Goal: Task Accomplishment & Management: Use online tool/utility

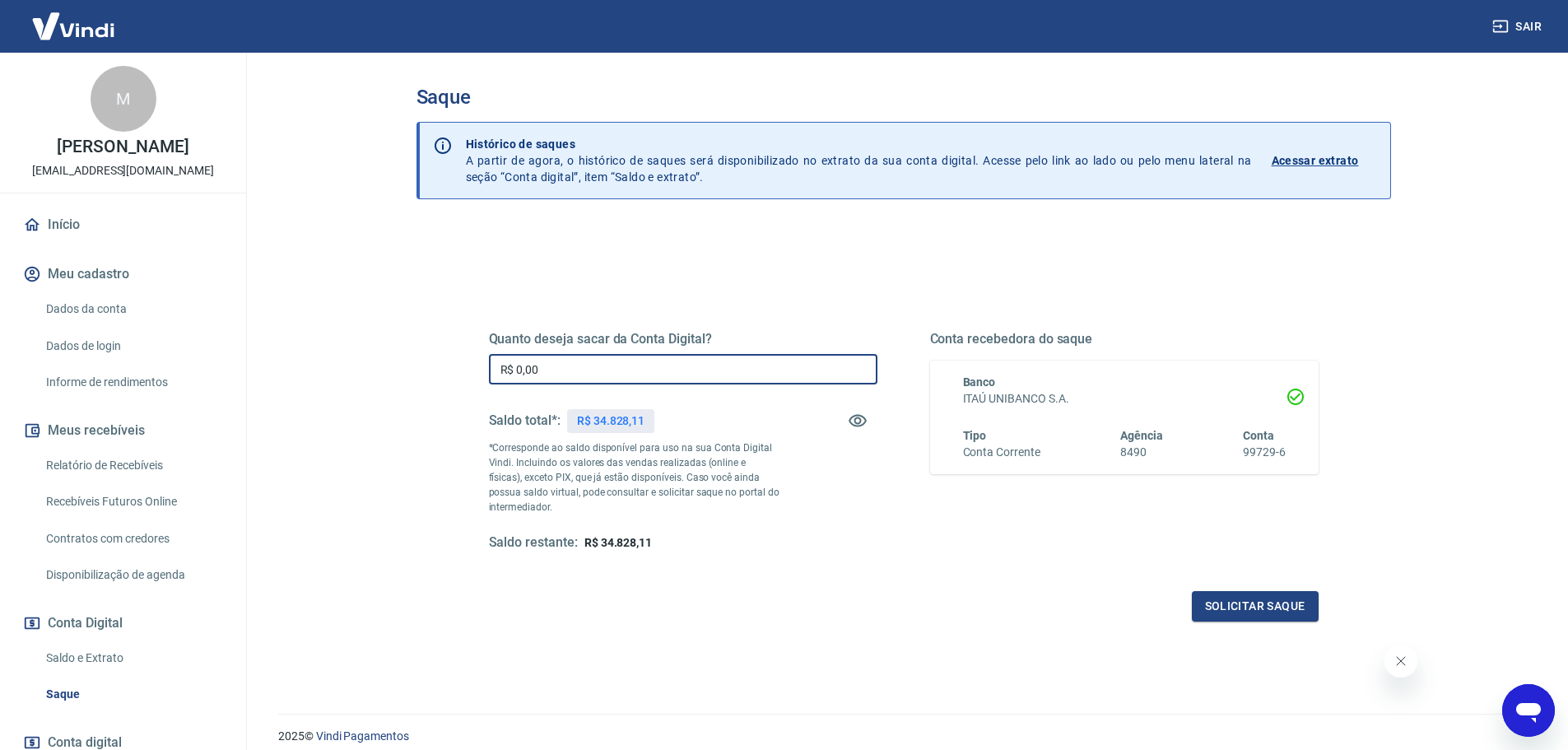
drag, startPoint x: 587, startPoint y: 361, endPoint x: 458, endPoint y: 373, distance: 129.6
click at [458, 373] on div "Quanto deseja sacar da Conta Digital? R$ 0,00 ​ Saldo total*: R$ 34.828,11 *Cor…" at bounding box center [904, 449] width 909 height 383
type input "R$ 34.000,00"
click at [1233, 612] on button "Solicitar saque" at bounding box center [1256, 607] width 127 height 31
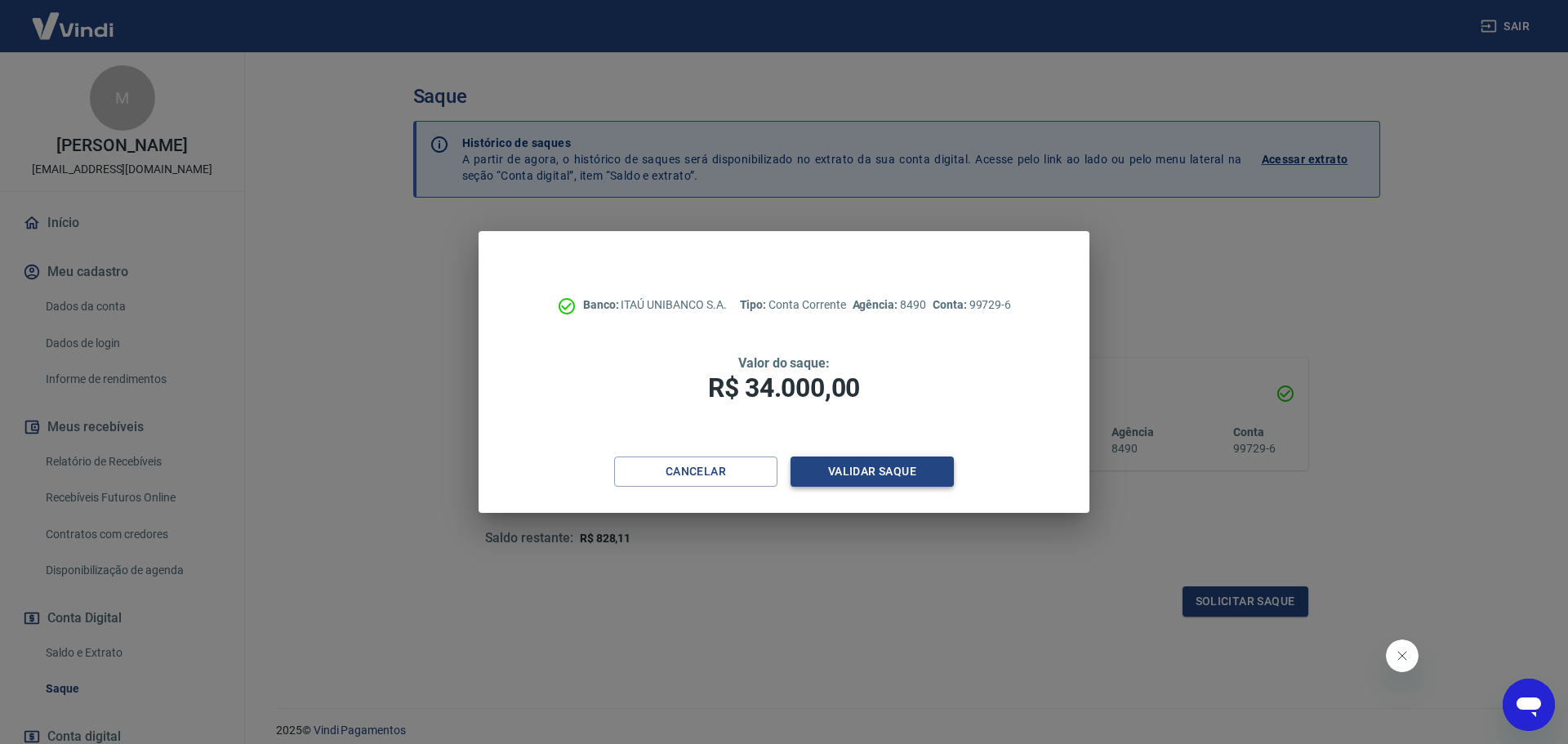
click at [886, 461] on button "Validar saque" at bounding box center [872, 472] width 163 height 31
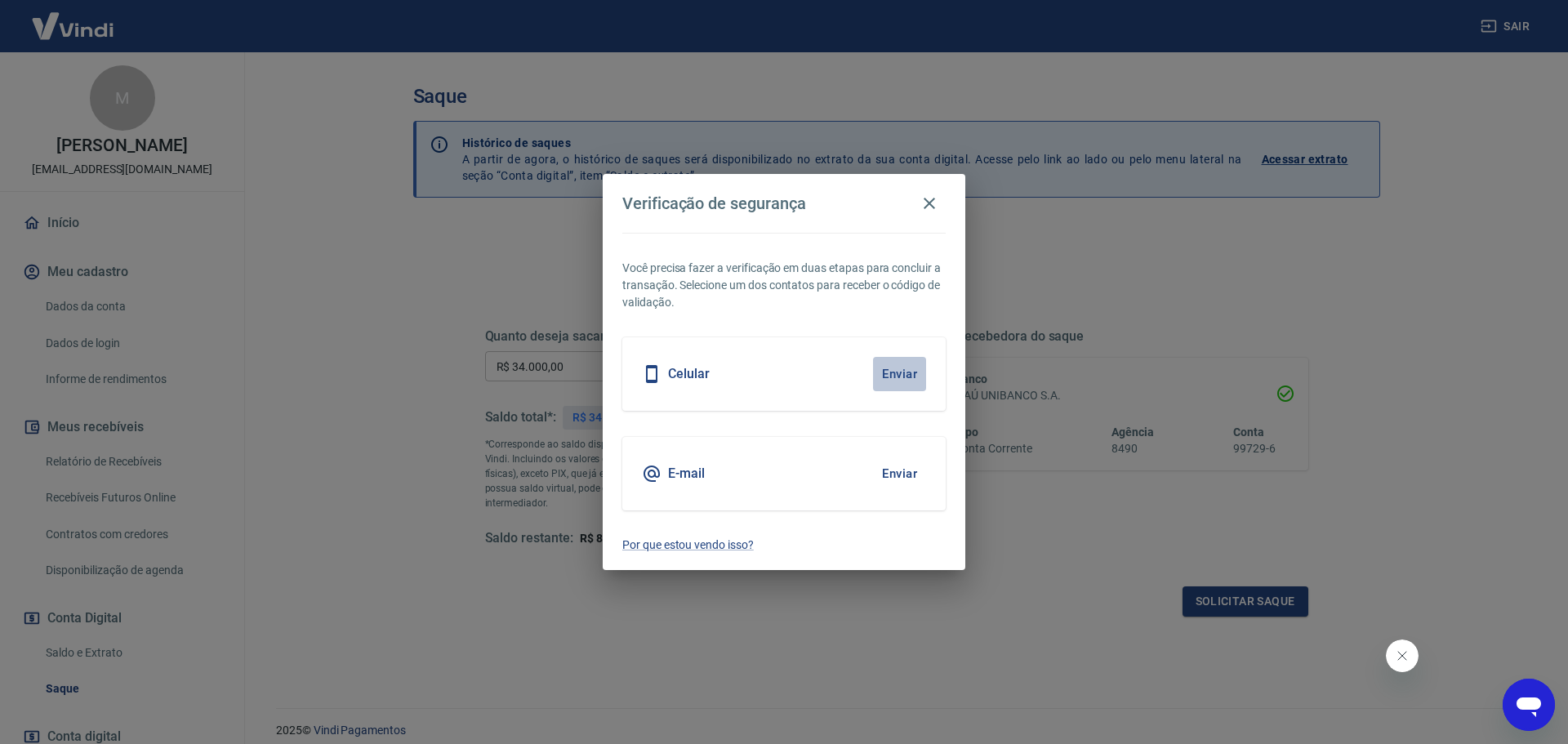
click at [895, 378] on button "Enviar" at bounding box center [899, 374] width 53 height 34
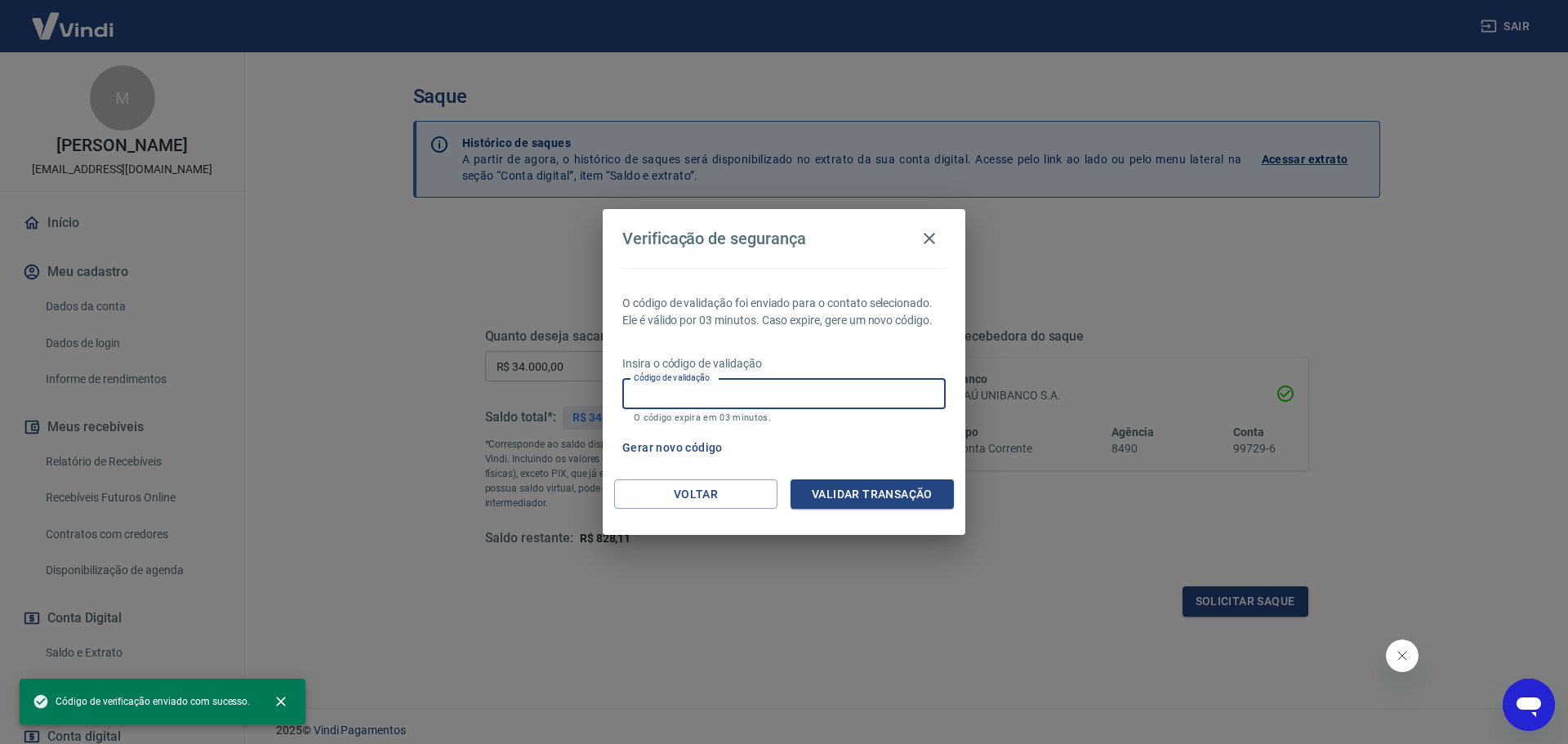
click at [824, 385] on input "Código de validação" at bounding box center [784, 394] width 323 height 31
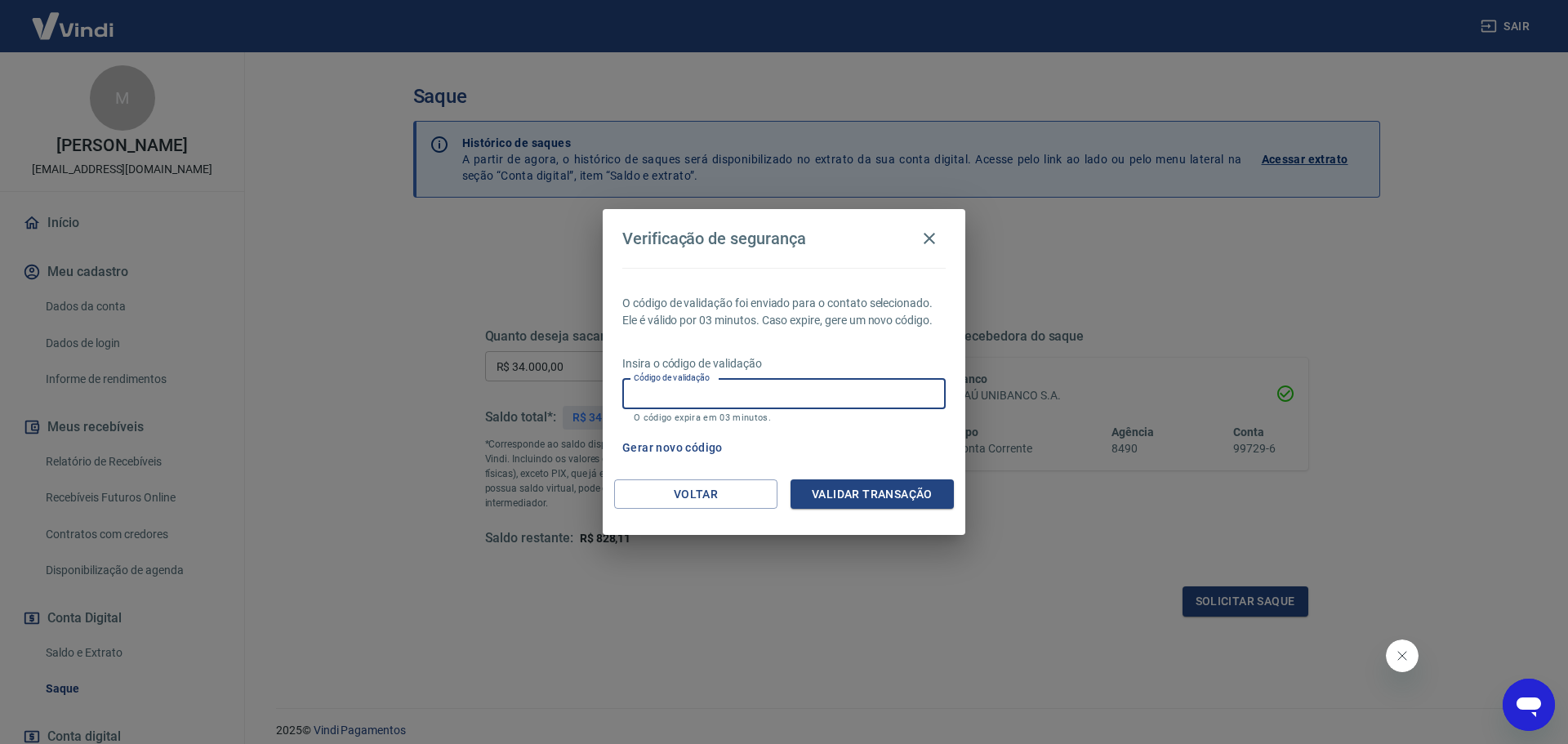
click at [779, 389] on input "Código de validação" at bounding box center [784, 394] width 323 height 31
type input "463559"
click at [885, 487] on button "Validar transação" at bounding box center [872, 495] width 163 height 31
